Goal: Communication & Community: Answer question/provide support

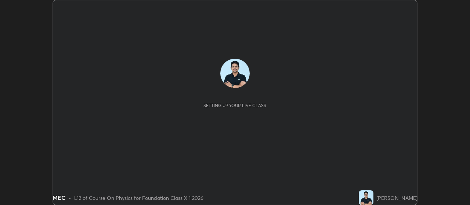
scroll to position [205, 470]
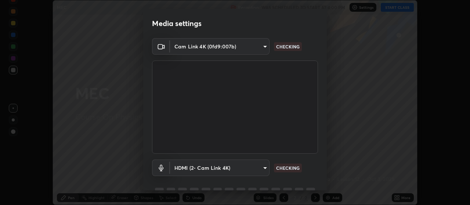
type input "093e4b3e1834545ed60239727e5d63aeb5c134efc7f76484ef683b6715c8e7b6"
type input "ce6395b89e5c8aa076f2d266a1f260d2fbd0a905b084ef1549e66fee4311fd8a"
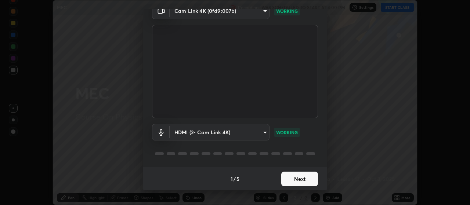
click at [303, 182] on button "Next" at bounding box center [300, 179] width 37 height 15
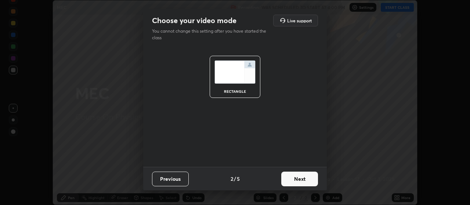
scroll to position [0, 0]
click at [305, 179] on button "Next" at bounding box center [300, 179] width 37 height 15
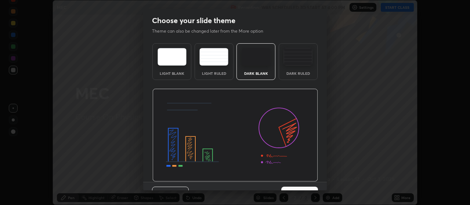
scroll to position [15, 0]
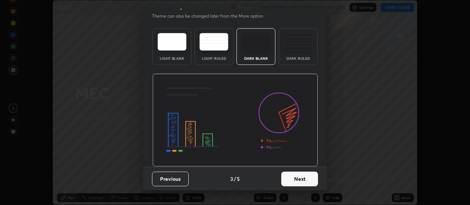
click at [289, 182] on button "Next" at bounding box center [300, 179] width 37 height 15
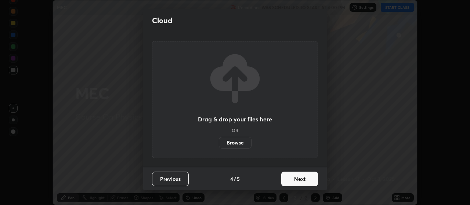
scroll to position [0, 0]
click at [236, 139] on label "Browse" at bounding box center [235, 143] width 33 height 12
click at [219, 139] on input "Browse" at bounding box center [219, 143] width 0 height 12
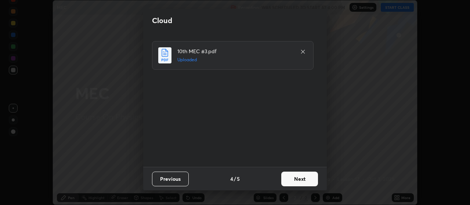
click at [289, 178] on button "Next" at bounding box center [300, 179] width 37 height 15
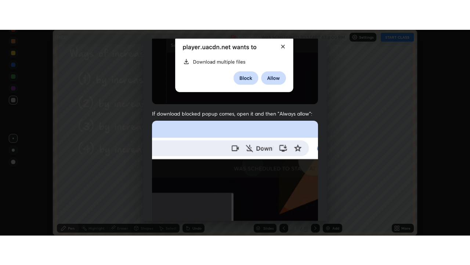
scroll to position [186, 0]
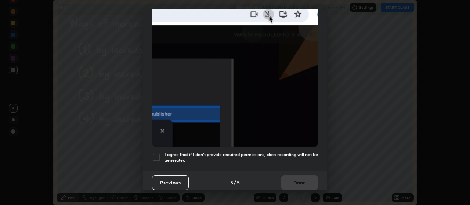
click at [157, 158] on div at bounding box center [156, 157] width 9 height 9
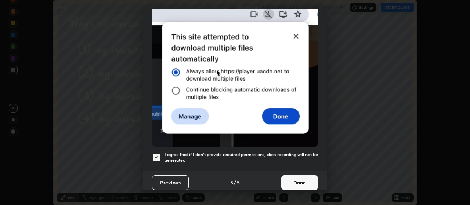
click at [304, 180] on button "Done" at bounding box center [300, 183] width 37 height 15
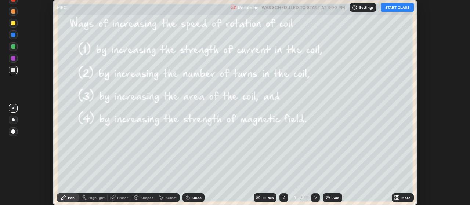
click at [405, 5] on button "START CLASS" at bounding box center [397, 7] width 33 height 9
click at [407, 196] on div "More" at bounding box center [406, 198] width 9 height 4
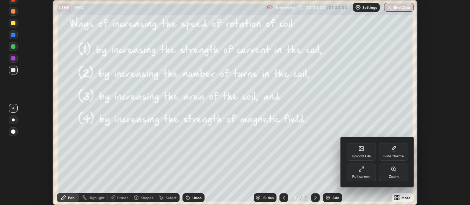
click at [372, 181] on div "Full screen" at bounding box center [361, 173] width 29 height 18
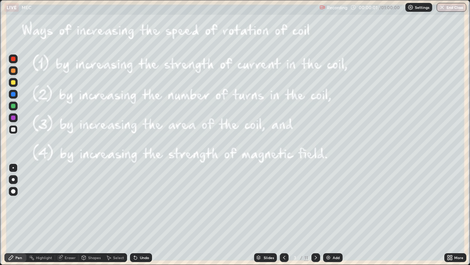
scroll to position [265, 470]
click at [283, 205] on icon at bounding box center [285, 257] width 6 height 6
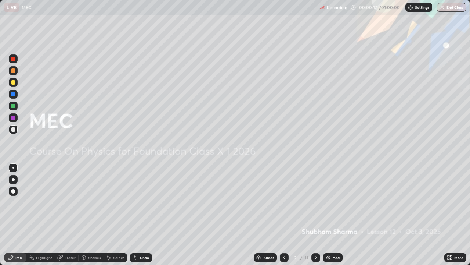
click at [332, 205] on div "Add" at bounding box center [332, 257] width 19 height 9
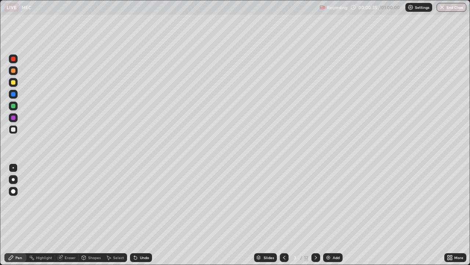
click at [145, 205] on div "Undo" at bounding box center [144, 257] width 9 height 4
click at [140, 205] on div "Undo" at bounding box center [141, 257] width 22 height 9
click at [150, 205] on div "Undo" at bounding box center [141, 257] width 22 height 9
click at [185, 14] on div "LIVE MEC" at bounding box center [160, 7] width 312 height 15
click at [315, 205] on icon at bounding box center [316, 257] width 6 height 6
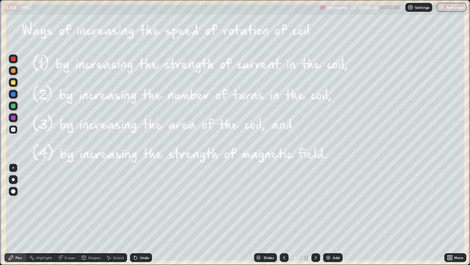
click at [284, 205] on icon at bounding box center [285, 257] width 6 height 6
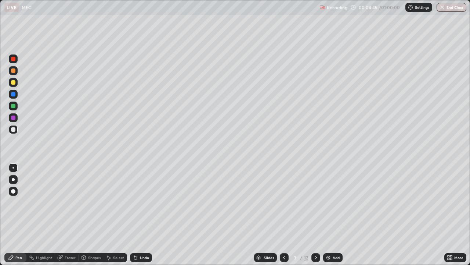
click at [315, 205] on icon at bounding box center [316, 257] width 6 height 6
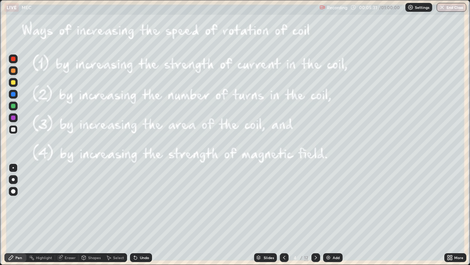
click at [318, 205] on div at bounding box center [316, 257] width 9 height 9
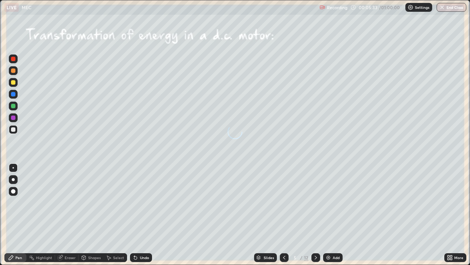
click at [313, 205] on icon at bounding box center [316, 257] width 6 height 6
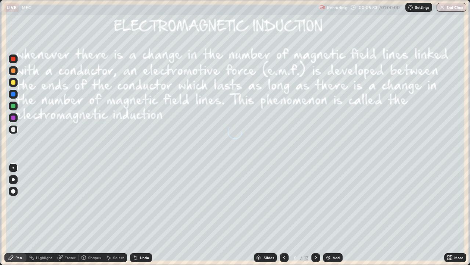
click at [295, 205] on div "6" at bounding box center [295, 257] width 7 height 4
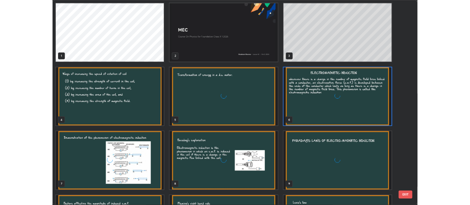
scroll to position [262, 466]
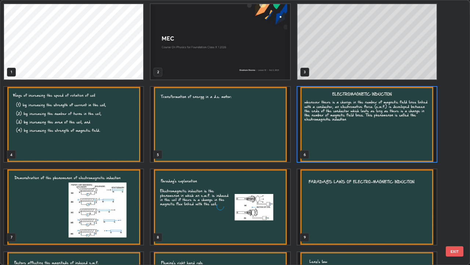
click at [254, 137] on img "grid" at bounding box center [220, 124] width 139 height 75
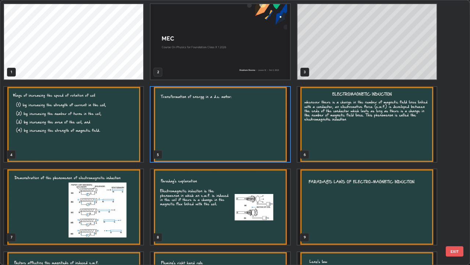
click at [250, 136] on img "grid" at bounding box center [220, 124] width 139 height 75
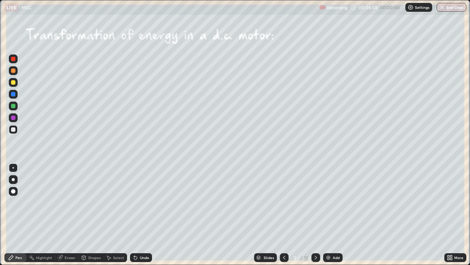
click at [284, 205] on icon at bounding box center [284, 257] width 2 height 4
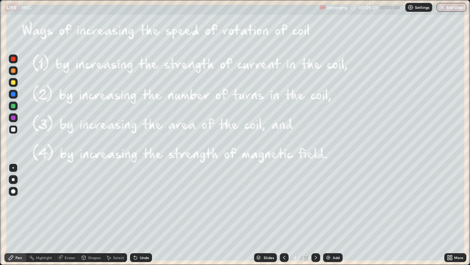
click at [284, 205] on icon at bounding box center [284, 257] width 2 height 4
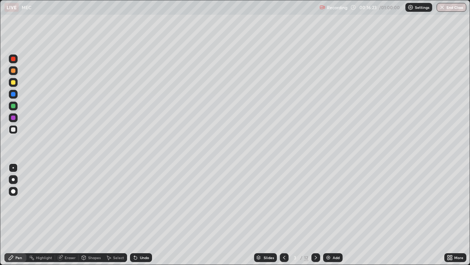
click at [314, 205] on icon at bounding box center [316, 257] width 6 height 6
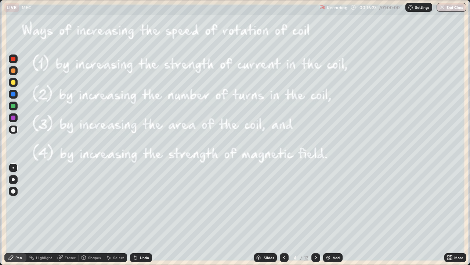
click at [314, 205] on icon at bounding box center [316, 257] width 6 height 6
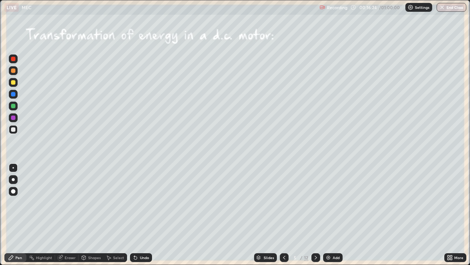
click at [314, 205] on icon at bounding box center [316, 257] width 6 height 6
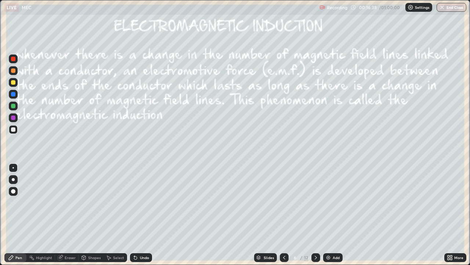
click at [315, 205] on icon at bounding box center [316, 257] width 6 height 6
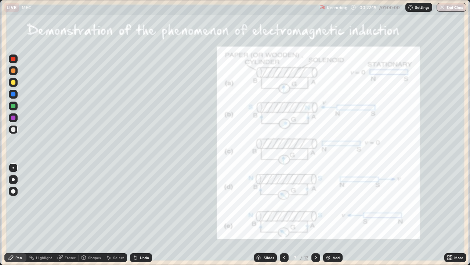
click at [284, 205] on icon at bounding box center [285, 257] width 6 height 6
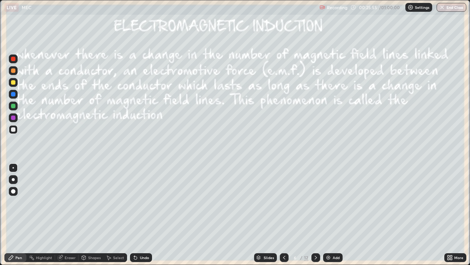
click at [318, 205] on icon at bounding box center [316, 257] width 6 height 6
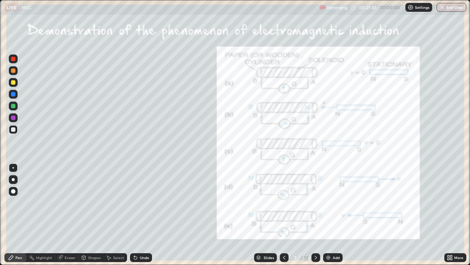
click at [14, 70] on div at bounding box center [13, 70] width 4 height 4
click at [316, 205] on icon at bounding box center [316, 257] width 6 height 6
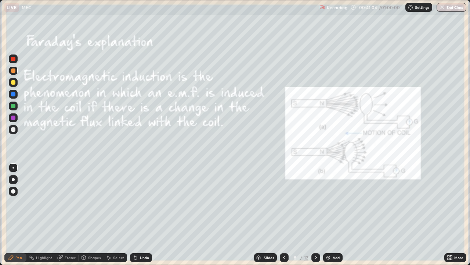
click at [287, 205] on div at bounding box center [284, 257] width 9 height 9
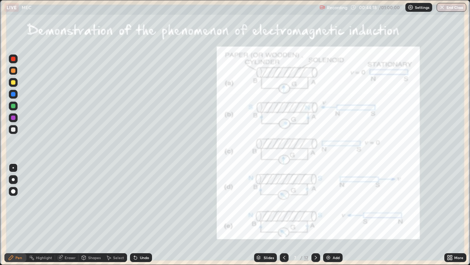
click at [315, 205] on icon at bounding box center [316, 257] width 6 height 6
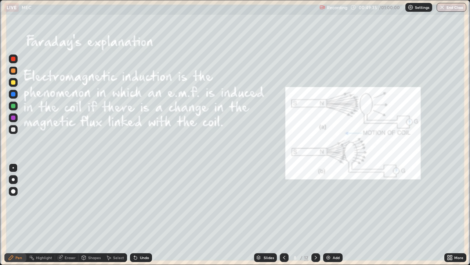
click at [315, 205] on icon at bounding box center [316, 257] width 6 height 6
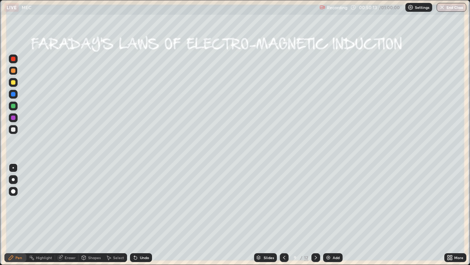
click at [284, 205] on icon at bounding box center [285, 257] width 6 height 6
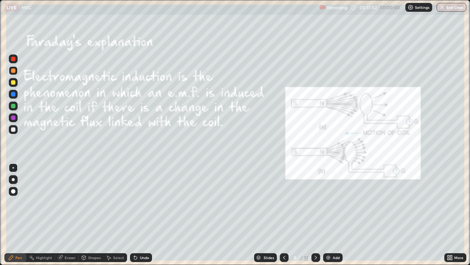
click at [315, 205] on icon at bounding box center [316, 257] width 6 height 6
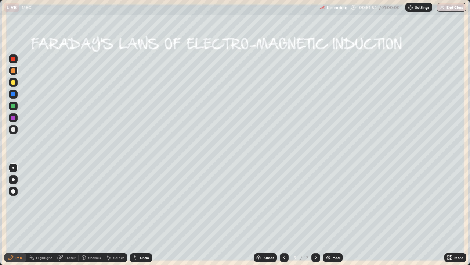
click at [316, 205] on div at bounding box center [316, 257] width 9 height 15
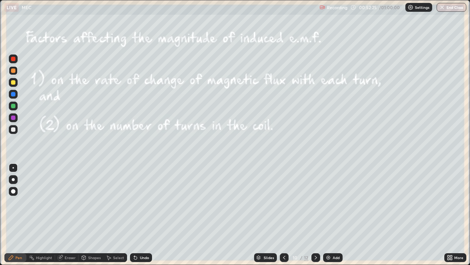
click at [67, 205] on div "Eraser" at bounding box center [70, 257] width 11 height 4
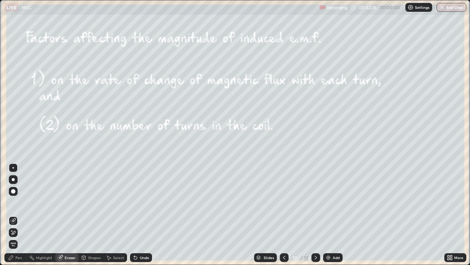
click at [10, 205] on div at bounding box center [13, 232] width 9 height 9
click at [18, 205] on div "Pen" at bounding box center [18, 257] width 7 height 4
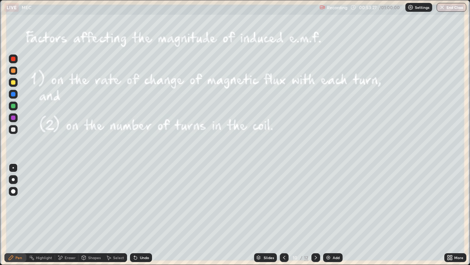
click at [459, 6] on button "End Class" at bounding box center [452, 7] width 30 height 9
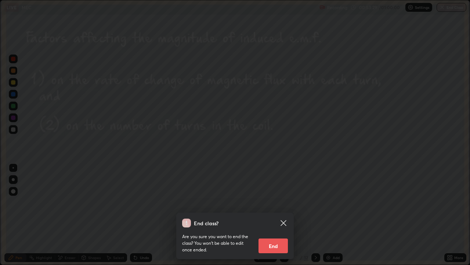
click at [277, 205] on button "End" at bounding box center [273, 245] width 29 height 15
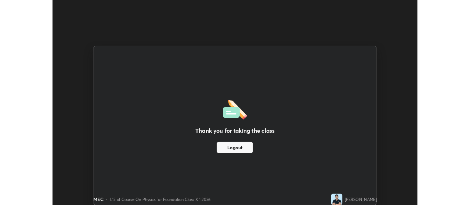
scroll to position [36550, 36285]
